Goal: Information Seeking & Learning: Check status

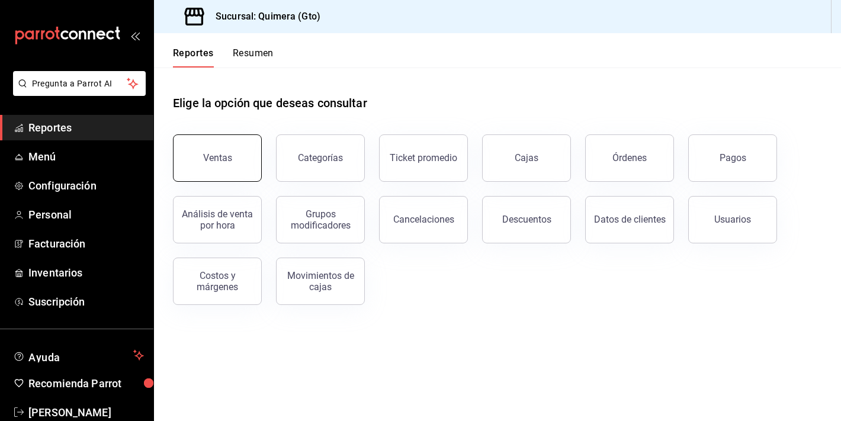
click at [206, 146] on button "Ventas" at bounding box center [217, 157] width 89 height 47
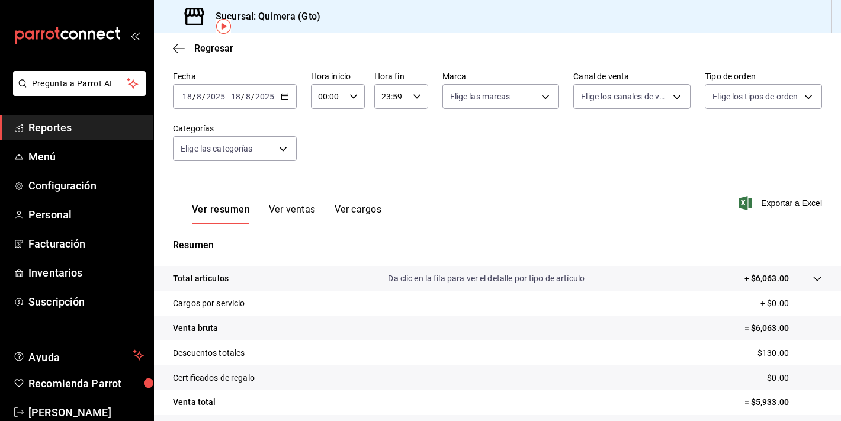
scroll to position [60, 0]
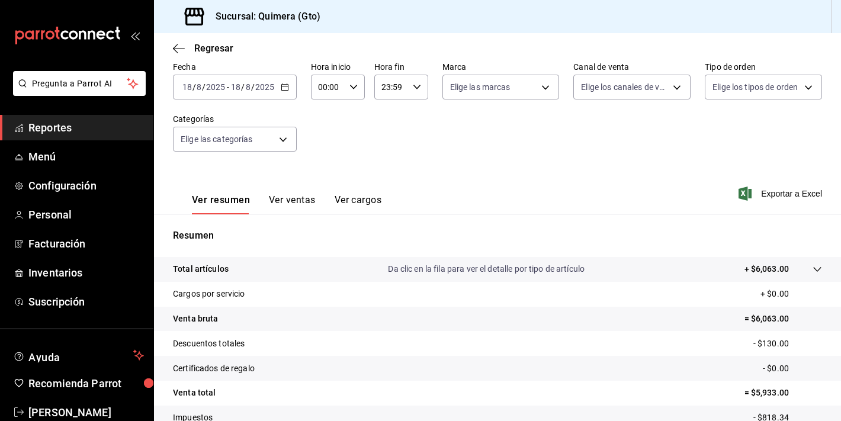
click at [292, 206] on button "Ver ventas" at bounding box center [292, 204] width 47 height 20
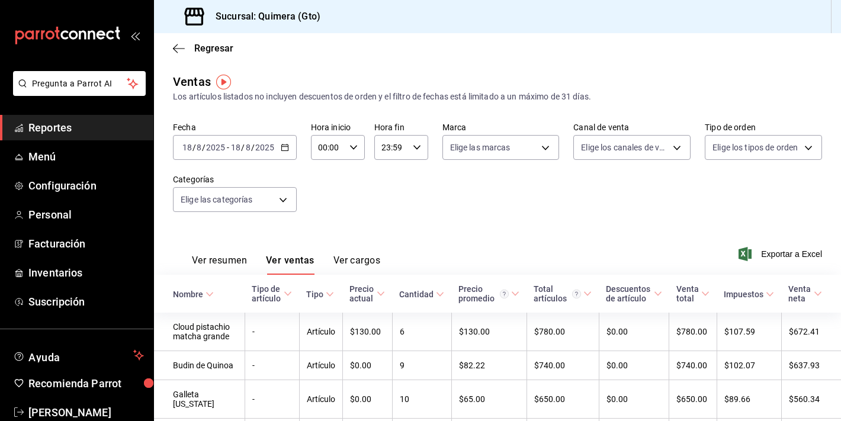
click at [82, 41] on icon "mailbox folders" at bounding box center [67, 36] width 107 height 18
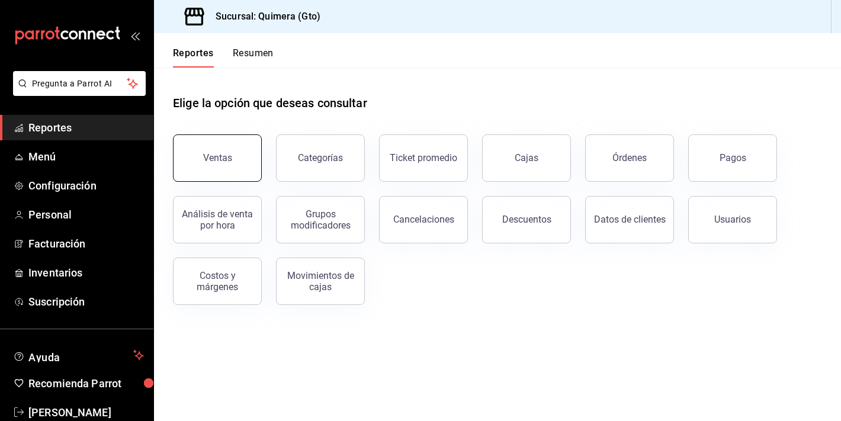
click at [250, 164] on button "Ventas" at bounding box center [217, 157] width 89 height 47
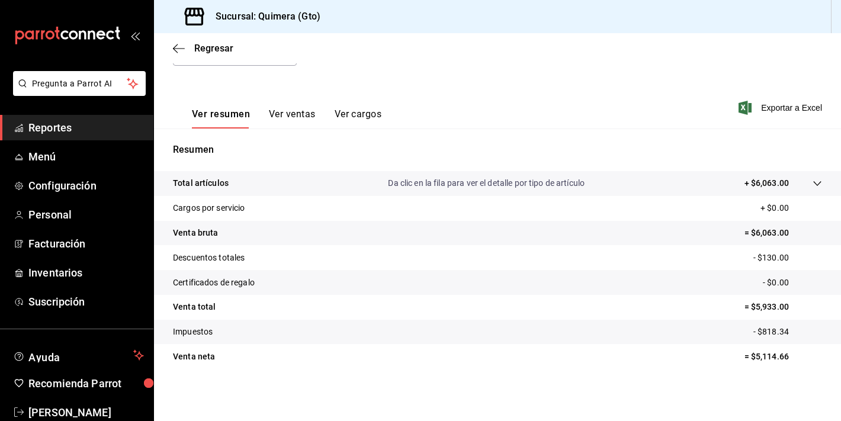
scroll to position [146, 0]
click at [280, 126] on button "Ver ventas" at bounding box center [292, 118] width 47 height 20
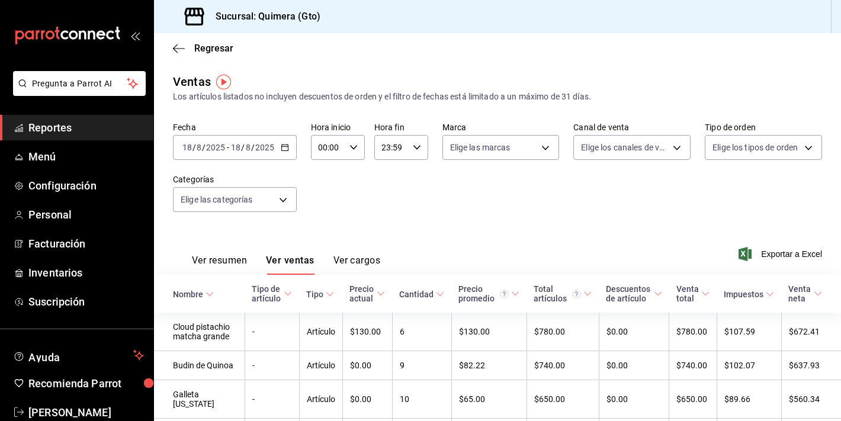
click at [92, 39] on icon "mailbox folders" at bounding box center [67, 36] width 107 height 18
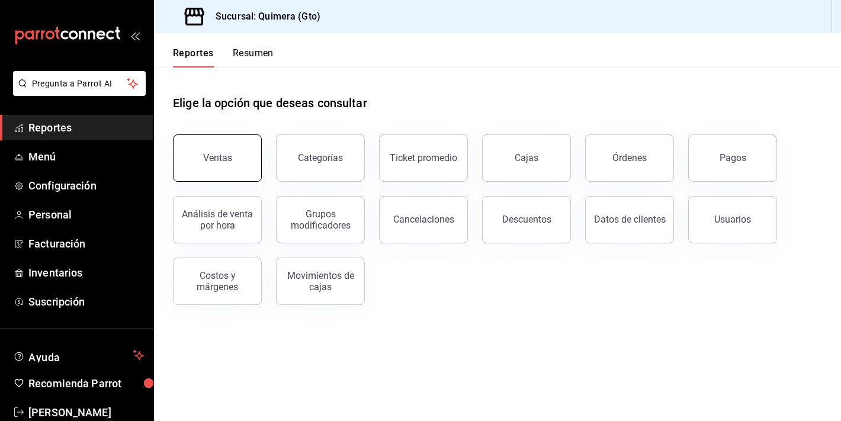
click at [223, 157] on div "Ventas" at bounding box center [217, 157] width 29 height 11
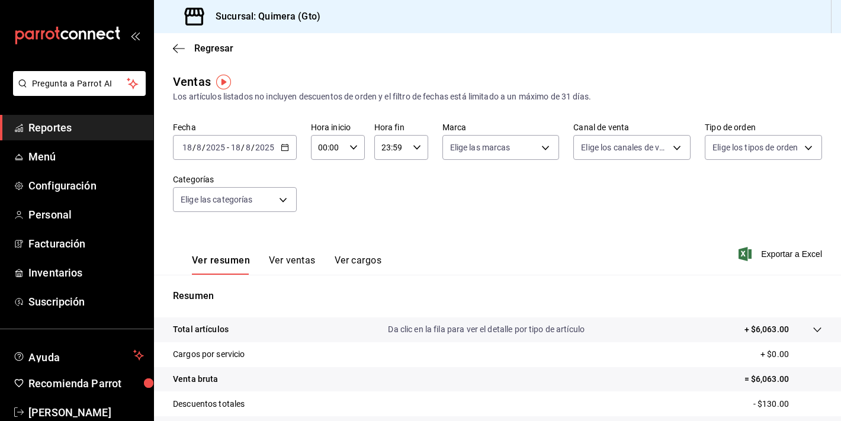
click at [111, 43] on icon "mailbox folders" at bounding box center [67, 36] width 107 height 18
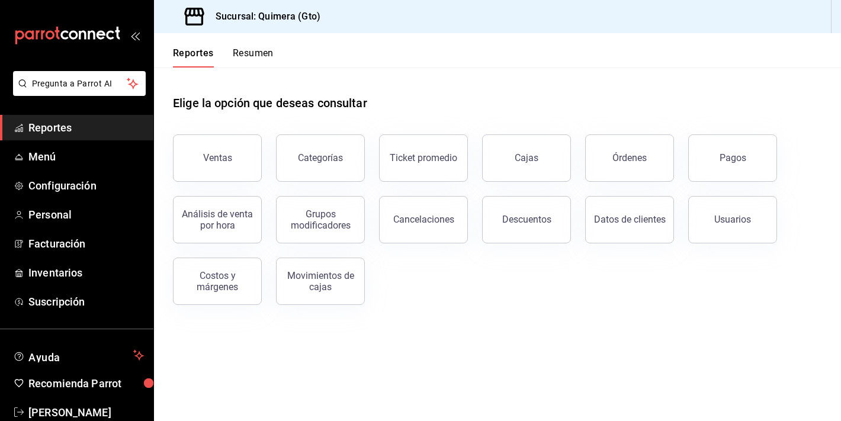
click at [215, 129] on div "Ventas" at bounding box center [210, 151] width 103 height 62
click at [216, 153] on div "Ventas" at bounding box center [217, 157] width 29 height 11
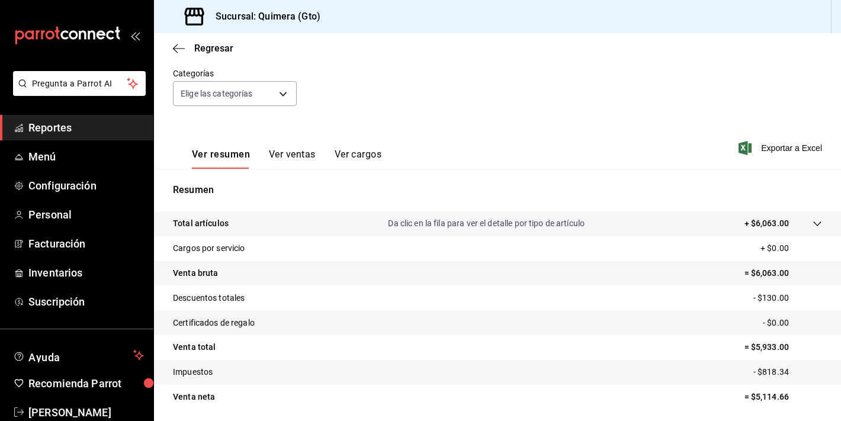
scroll to position [140, 0]
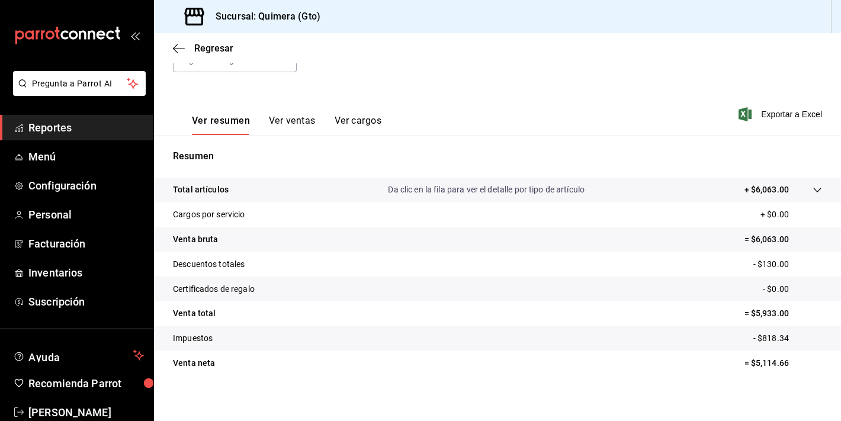
click at [286, 131] on button "Ver ventas" at bounding box center [292, 125] width 47 height 20
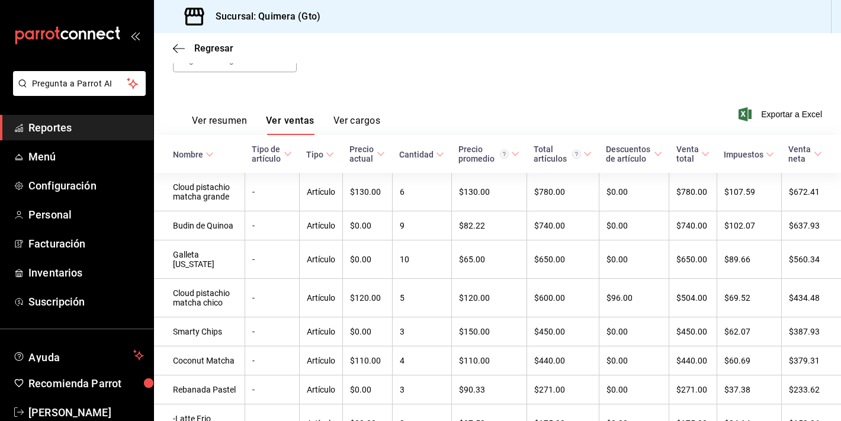
scroll to position [142, 0]
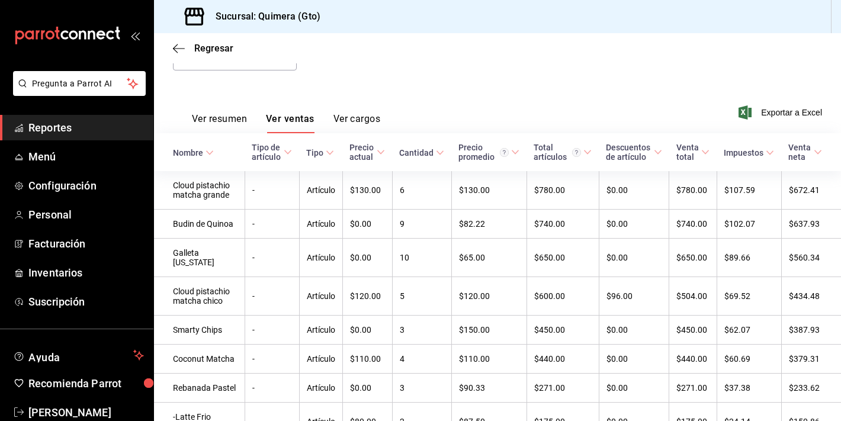
click at [57, 23] on div "mailbox folders" at bounding box center [76, 35] width 153 height 71
